Goal: Navigation & Orientation: Find specific page/section

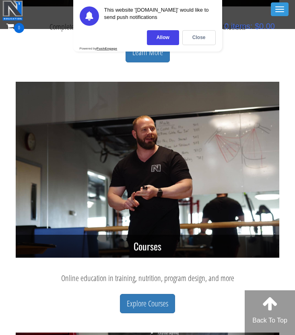
scroll to position [496, 0]
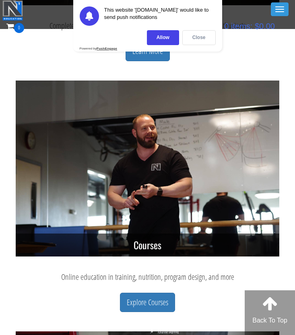
click at [193, 35] on div "Close" at bounding box center [198, 37] width 33 height 15
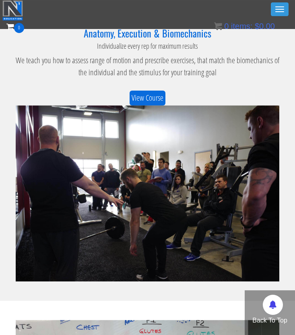
scroll to position [995, 0]
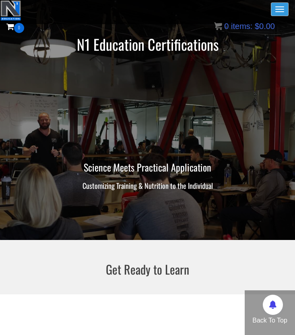
click at [276, 12] on span "button" at bounding box center [279, 11] width 9 height 1
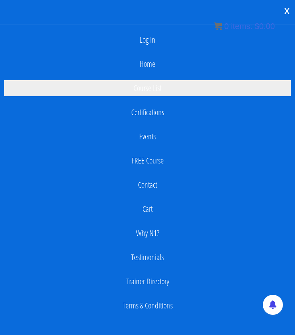
click at [176, 87] on link "Course List" at bounding box center [147, 88] width 287 height 16
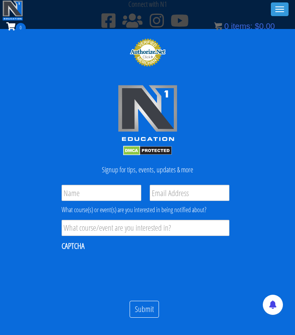
scroll to position [1763, 0]
